Goal: Task Accomplishment & Management: Complete application form

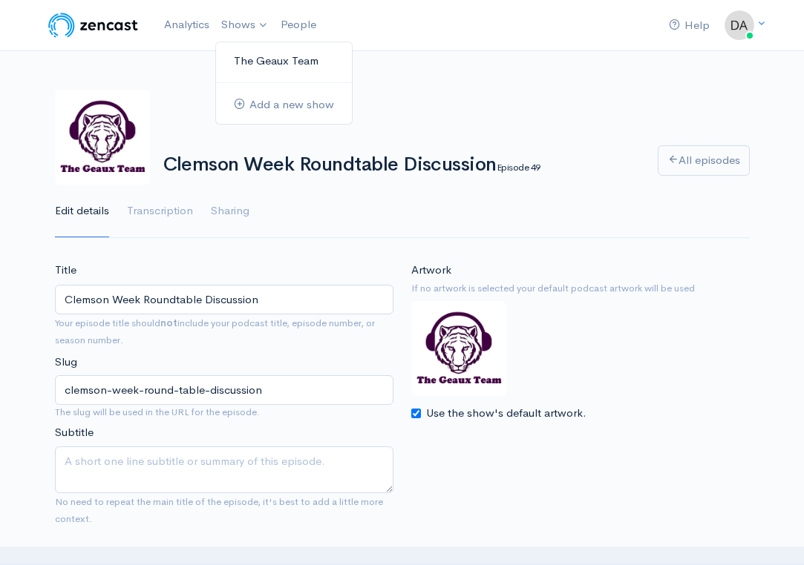
click at [252, 59] on link "The Geaux Team" at bounding box center [284, 61] width 136 height 26
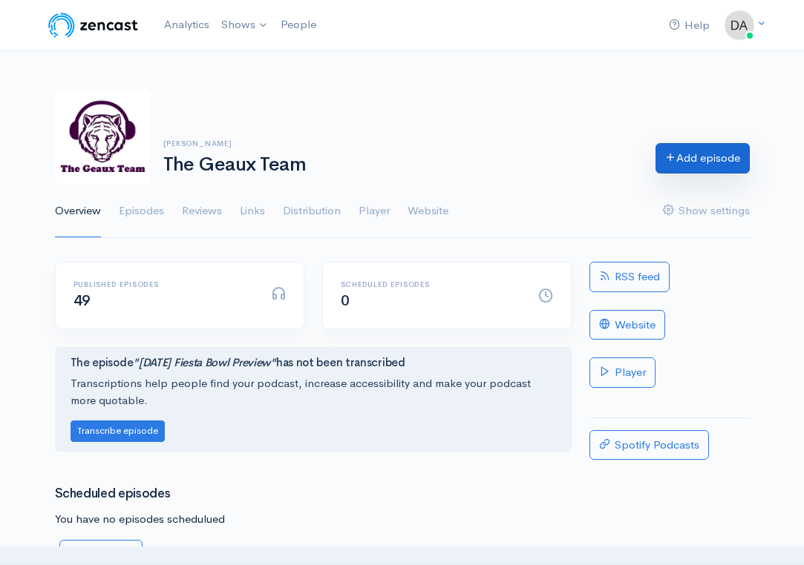
click at [675, 163] on link "Add episode" at bounding box center [702, 158] width 94 height 30
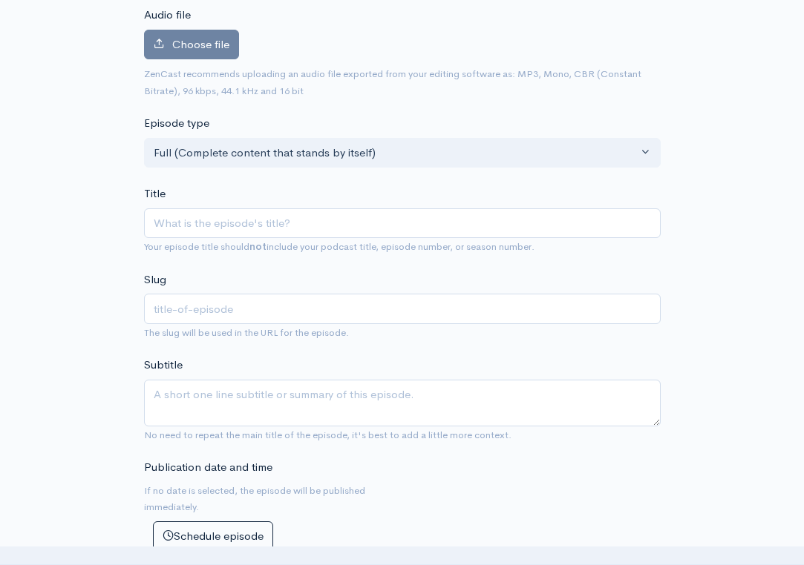
scroll to position [187, 0]
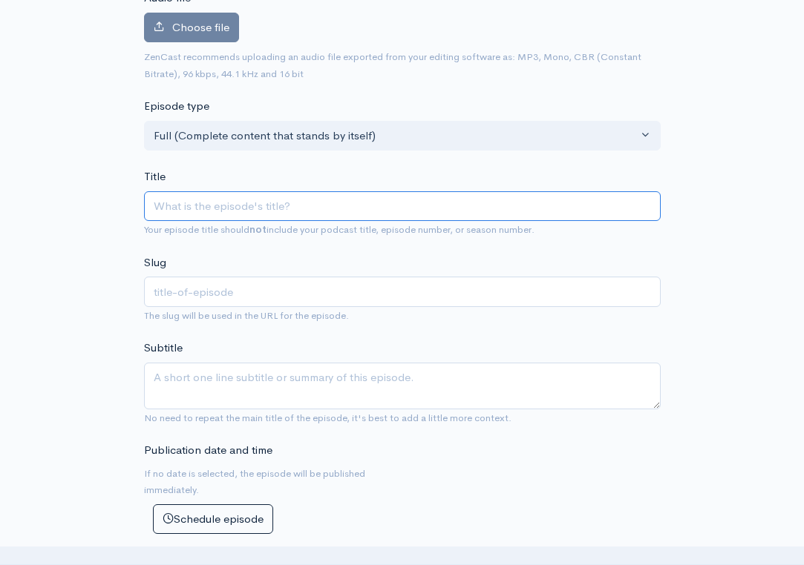
click at [394, 211] on input "Title" at bounding box center [402, 206] width 517 height 30
type input "B"
type input "b"
type input "Br"
type input "br"
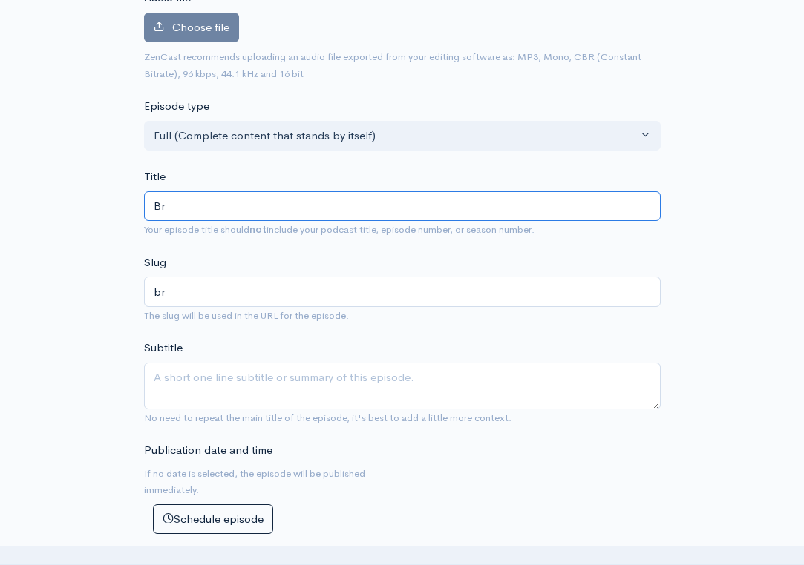
type input "Bra"
type input "bra"
type input "Brai"
type input "brai"
type input "Brain"
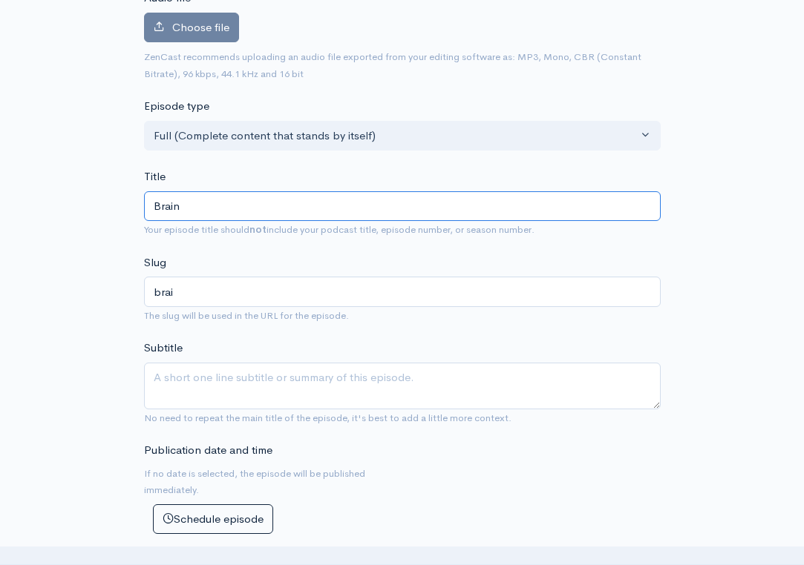
type input "brain"
type input "Brai"
type input "brai"
type input "Bra"
type input "bra"
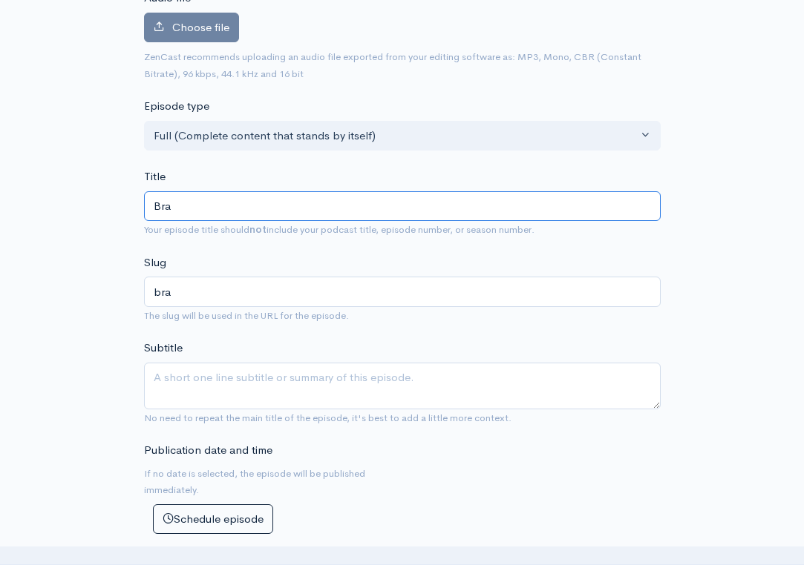
type input "Br"
type input "br"
type input "Bri"
type input "bri"
type input "Bria"
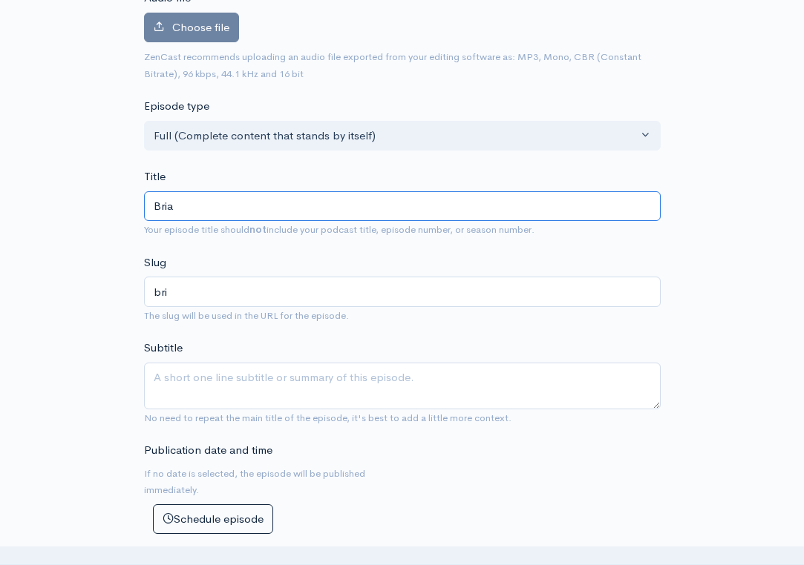
type input "bria"
type input "[PERSON_NAME]"
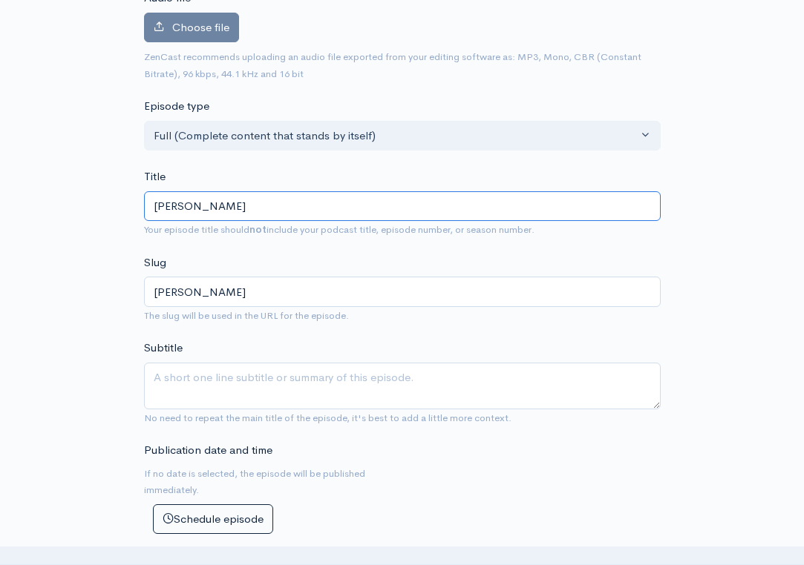
type input "[PERSON_NAME]"
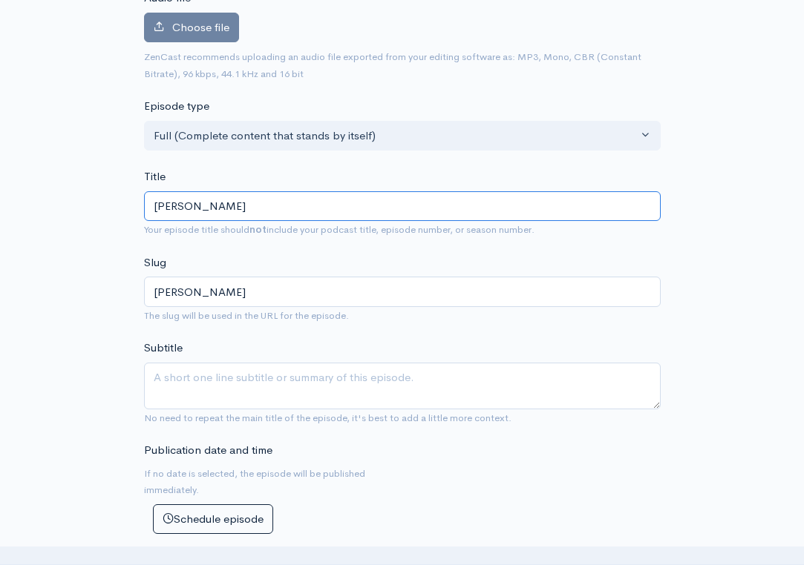
type input "[PERSON_NAME]"
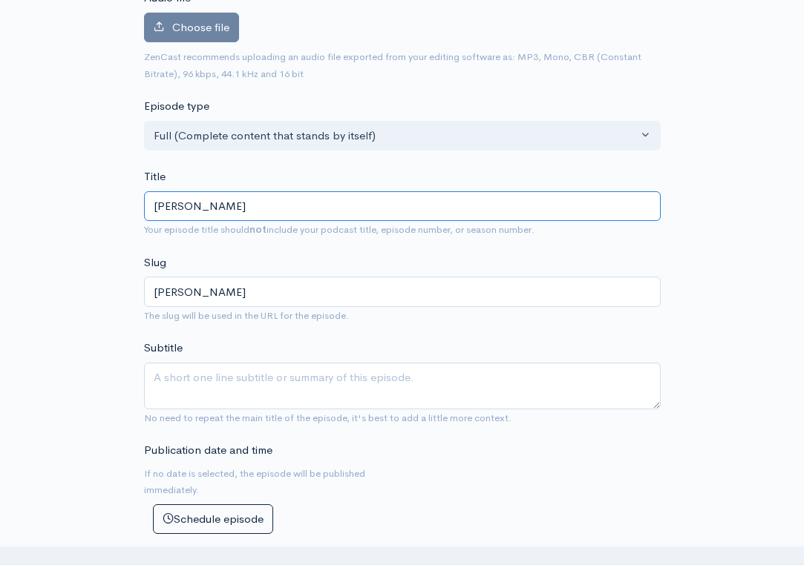
type input "[PERSON_NAME] L"
type input "[PERSON_NAME]-l"
type input "[PERSON_NAME] Le"
type input "[PERSON_NAME]-le"
type input "[PERSON_NAME] Leg"
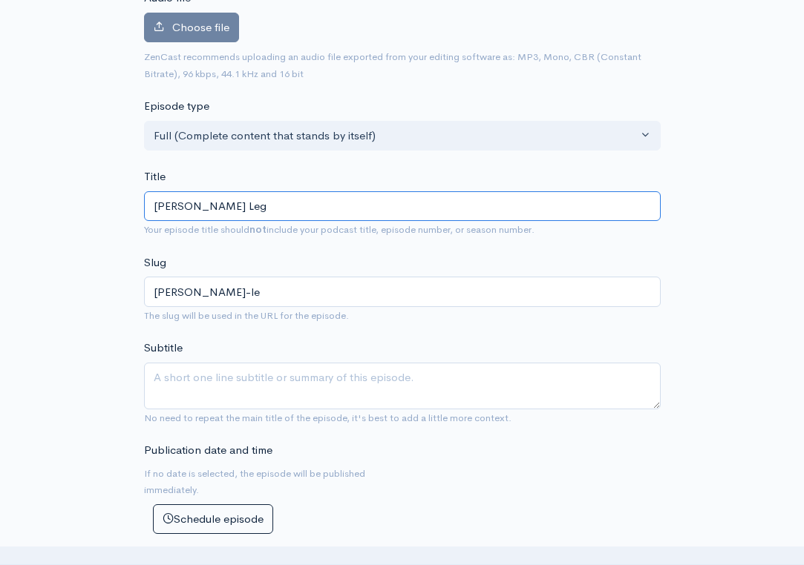
type input "[PERSON_NAME]-leg"
type input "[PERSON_NAME] Lega"
type input "[PERSON_NAME]-lega"
type input "[PERSON_NAME] Legac"
type input "[PERSON_NAME]-legac"
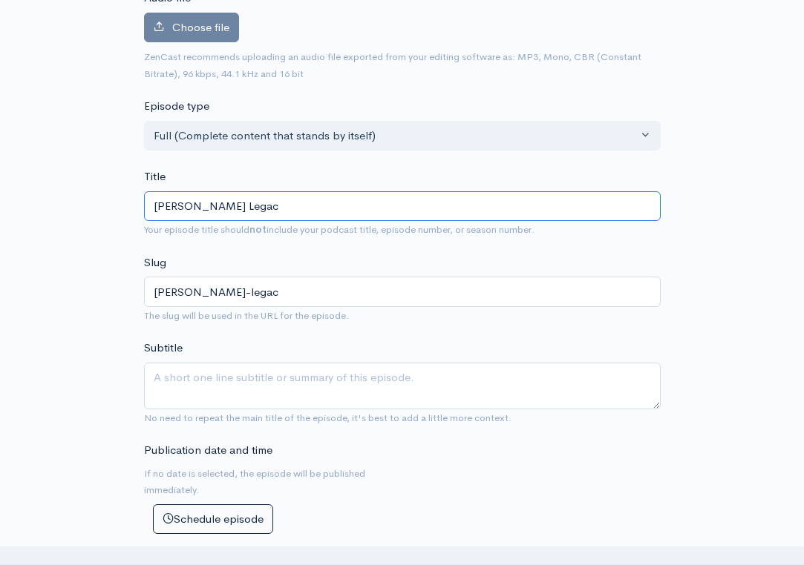
type input "[PERSON_NAME] Legacy"
type input "[PERSON_NAME]-legacy"
type input "[PERSON_NAME] Legacy G"
type input "[PERSON_NAME]-legacy-g"
type input "[PERSON_NAME] Legacy Ga"
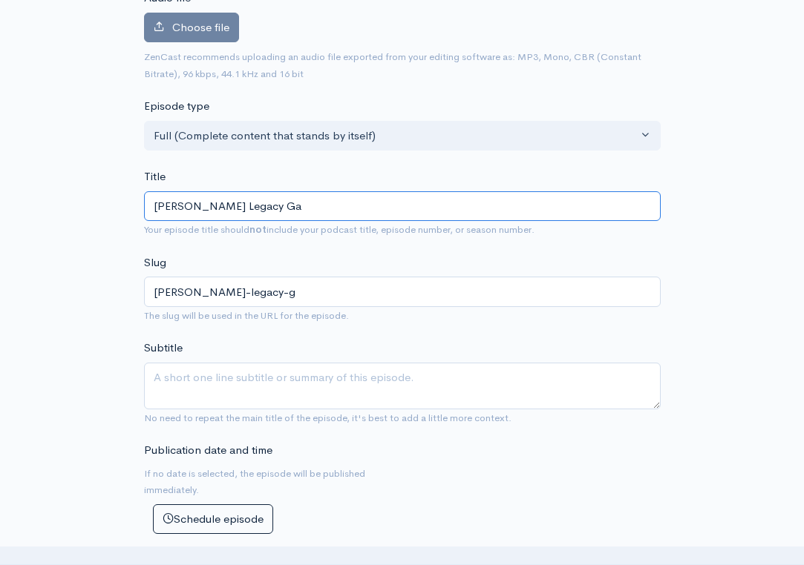
type input "[PERSON_NAME]-legacy-ga"
type input "[PERSON_NAME] Legacy Gam"
type input "[PERSON_NAME]-legacy-gam"
type input "[PERSON_NAME] Legacy Game"
type input "[PERSON_NAME]-legacy-game"
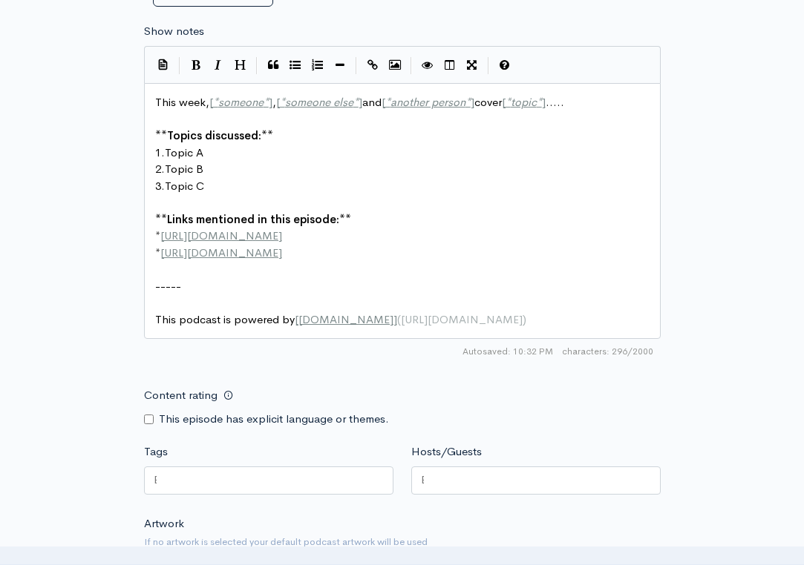
scroll to position [758, 0]
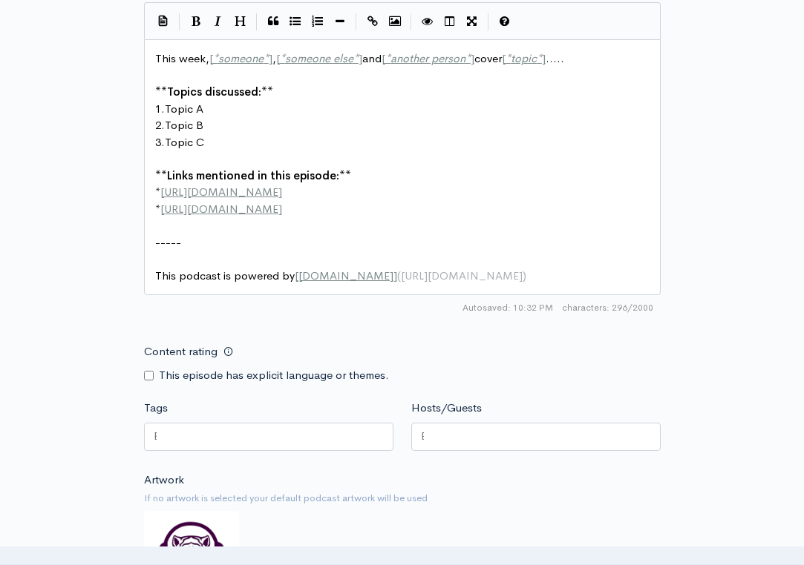
type input "[PERSON_NAME] Legacy Game?"
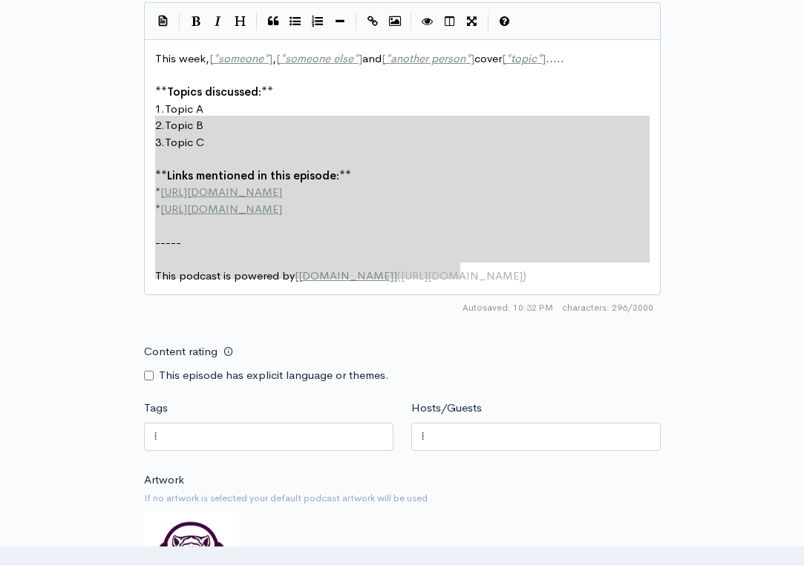
type textarea "This week, [*someone*], [*someone else*] and [*another person*] cover [*topic*]…"
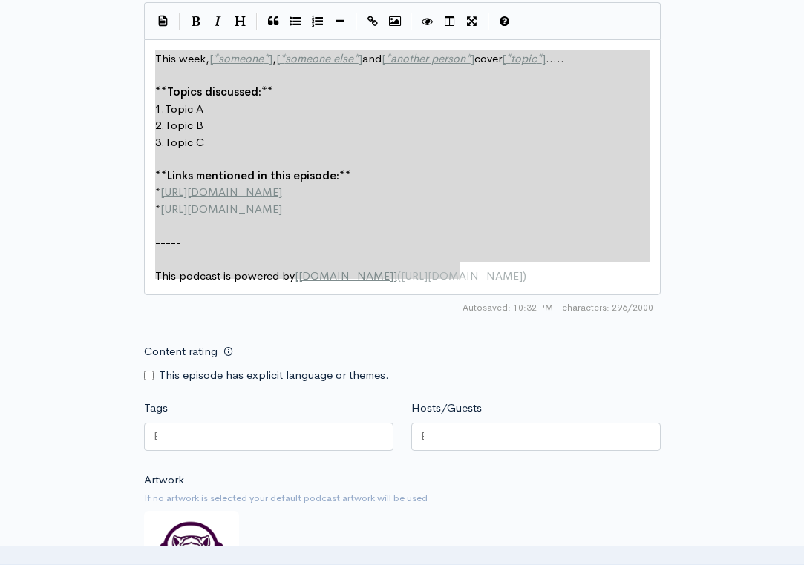
drag, startPoint x: 519, startPoint y: 276, endPoint x: 132, endPoint y: 39, distance: 453.7
click at [132, 39] on div "New episode Create a new episode Back to episodes Audio file Choose file 0 ZenC…" at bounding box center [402, 43] width 712 height 1500
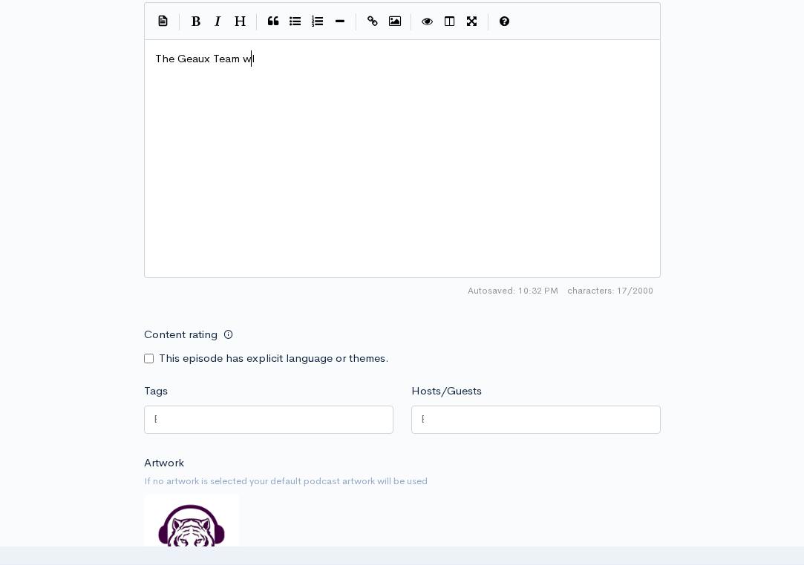
type textarea "The Geaux Team wle"
type textarea "elcomes back founding father Zombie b"
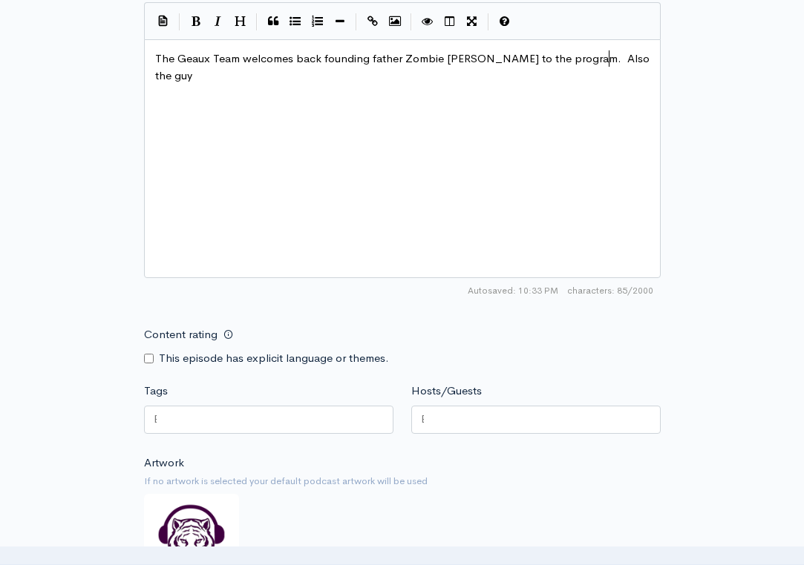
scroll to position [0, 177]
type textarea "[PERSON_NAME] to the program. Also the guys discuss whethr"
type textarea "er or not the Clemson f=ga=="
type textarea "game will be the fe"
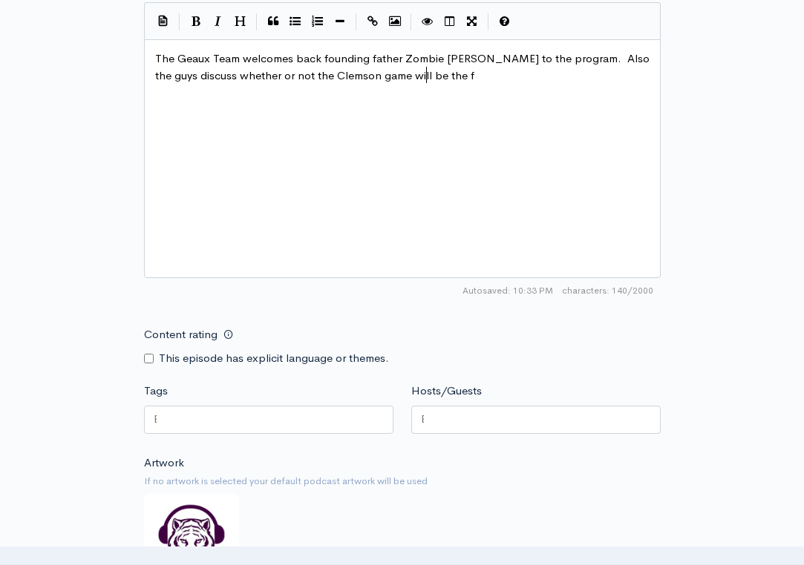
scroll to position [0, 96]
type textarea "defining game of Brain"
type textarea "oa"
type textarea "[PERSON_NAME]"
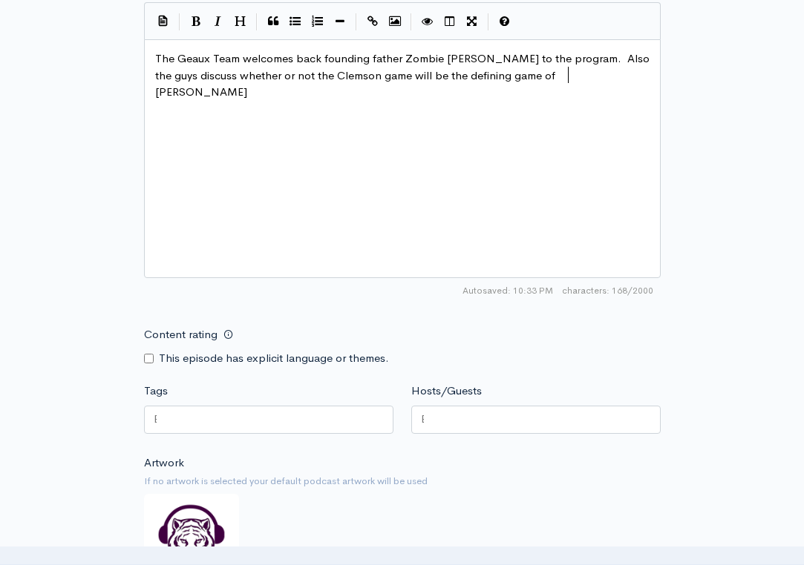
type textarea "Kellys"
type textarea "'s career."
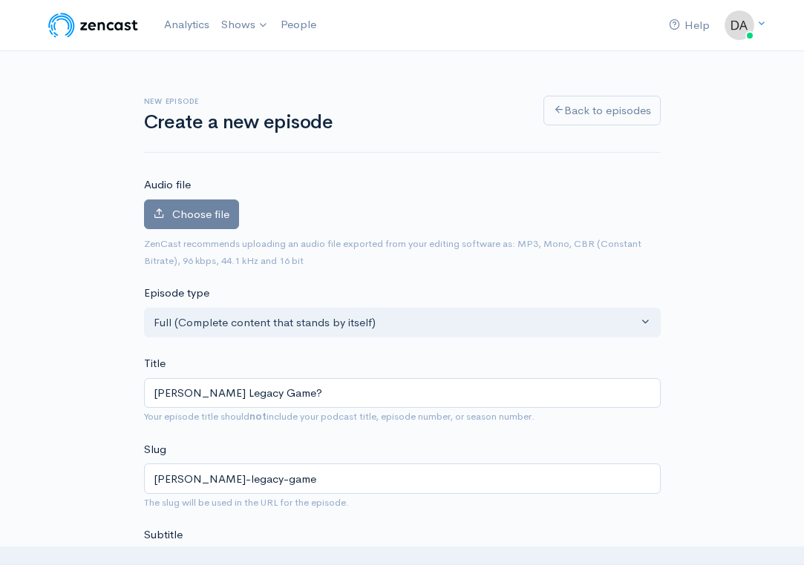
scroll to position [0, 0]
click at [172, 219] on span "Choose file" at bounding box center [200, 214] width 57 height 14
click at [0, 0] on input "Choose file" at bounding box center [0, 0] width 0 height 0
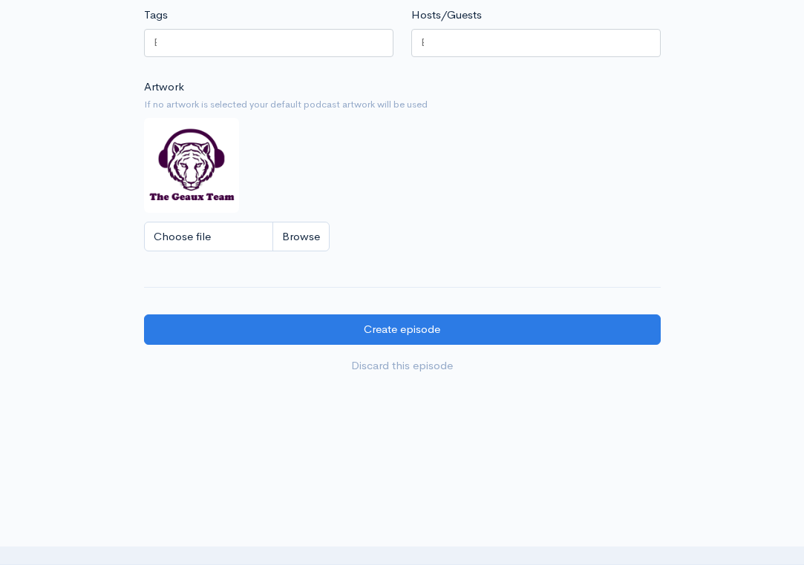
scroll to position [1217, 0]
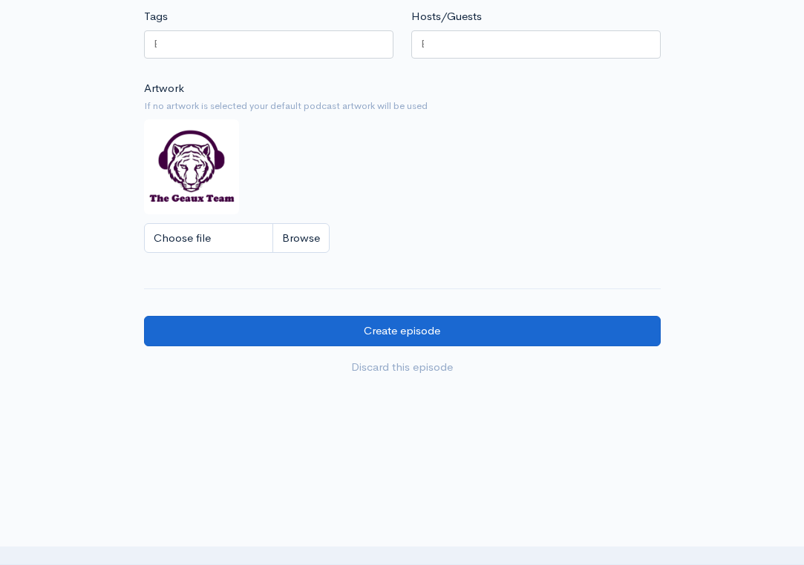
click at [468, 316] on input "Create episode" at bounding box center [402, 331] width 517 height 30
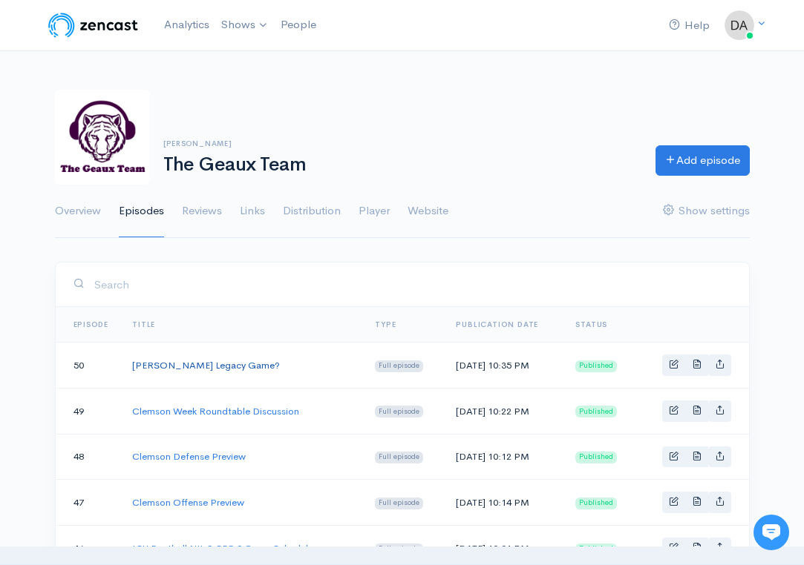
click at [180, 364] on link "[PERSON_NAME] Legacy Game?" at bounding box center [206, 365] width 148 height 13
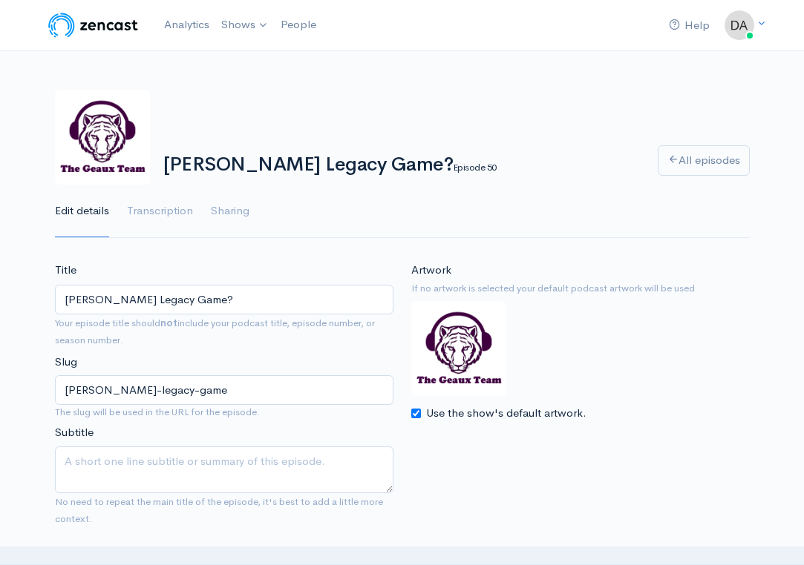
click at [219, 296] on input "[PERSON_NAME] Legacy Game?" at bounding box center [224, 300] width 338 height 30
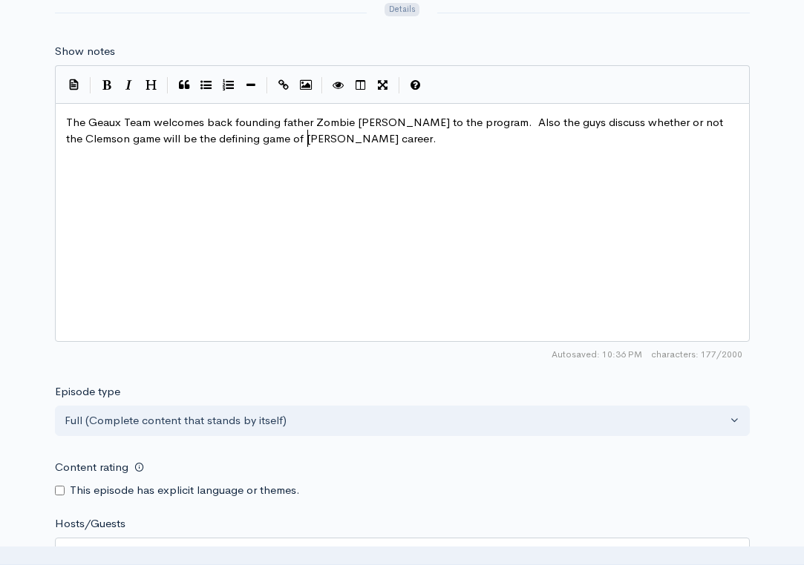
scroll to position [7, 0]
click at [365, 117] on pre "The Geaux Team welcomes back founding father Zombie [PERSON_NAME] to the progra…" at bounding box center [402, 130] width 678 height 33
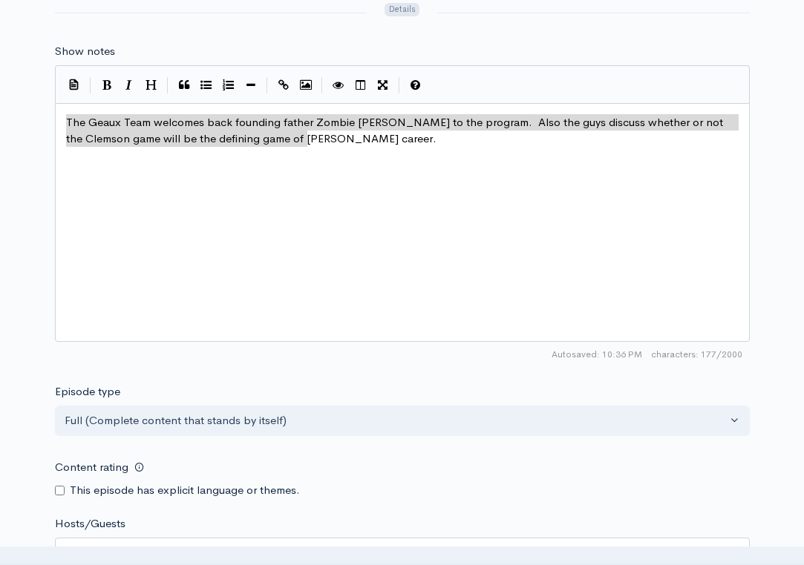
drag, startPoint x: 365, startPoint y: 117, endPoint x: 53, endPoint y: 93, distance: 312.6
type textarea "The Geaux Team welcomes back founding father Zombie [PERSON_NAME] to the progra…"
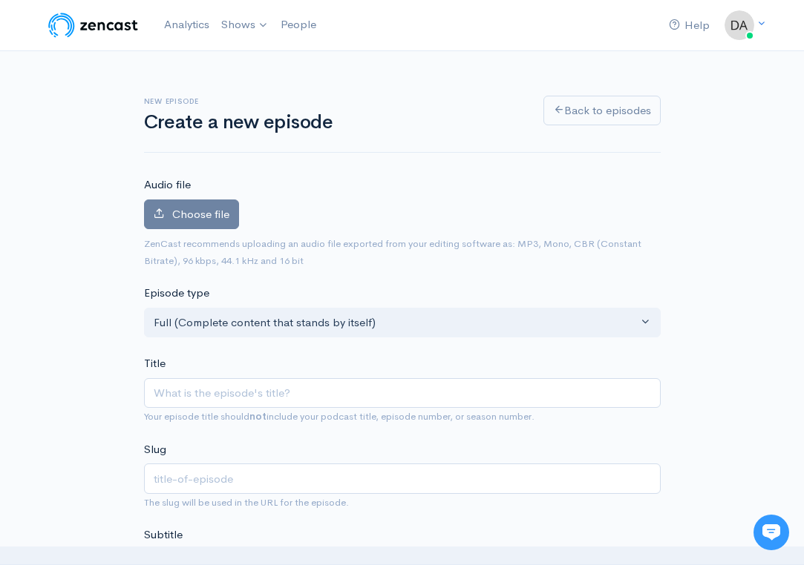
click at [108, 30] on img at bounding box center [93, 25] width 94 height 30
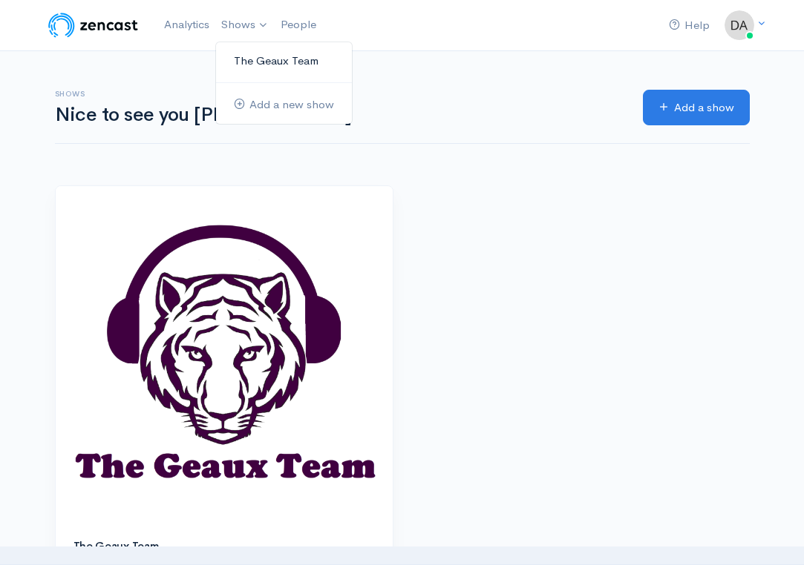
click at [263, 55] on link "The Geaux Team" at bounding box center [284, 61] width 136 height 26
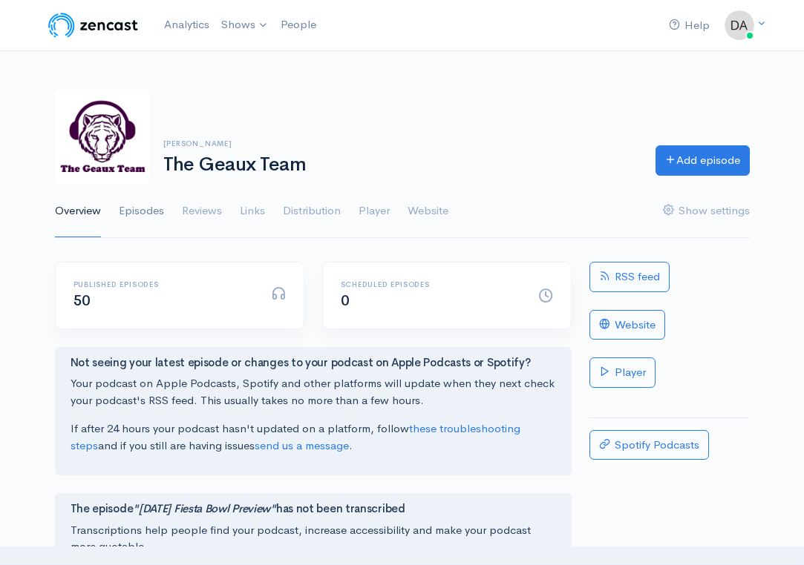
click at [147, 218] on link "Episodes" at bounding box center [141, 211] width 45 height 53
